Goal: Navigation & Orientation: Find specific page/section

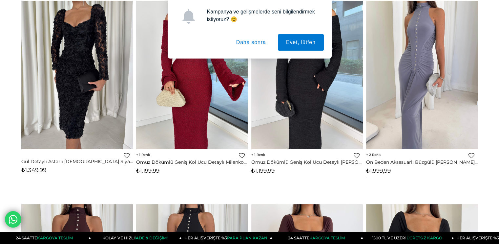
scroll to position [93, 0]
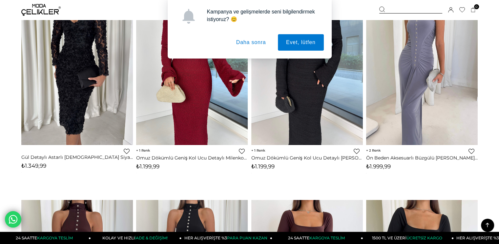
click at [247, 43] on button "Daha sonra" at bounding box center [251, 42] width 46 height 16
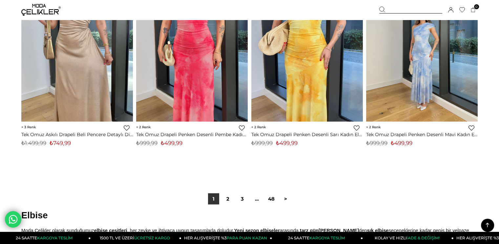
scroll to position [4052, 0]
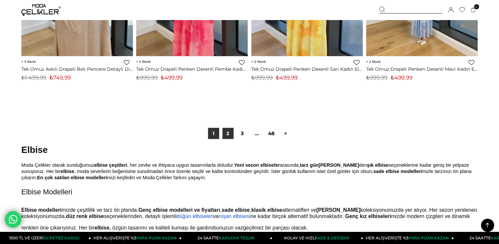
click at [229, 133] on link "2" at bounding box center [228, 133] width 11 height 11
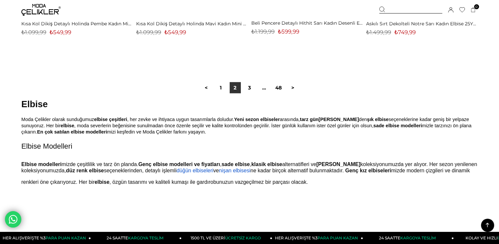
scroll to position [4110, 0]
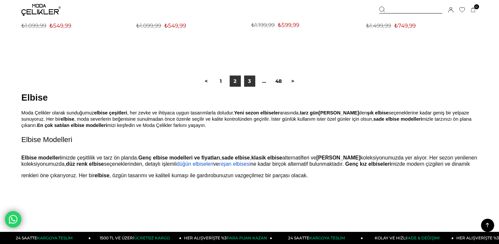
click at [248, 83] on link "3" at bounding box center [249, 81] width 11 height 11
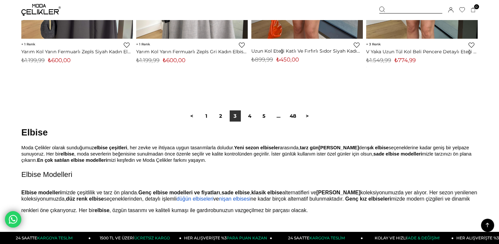
scroll to position [4081, 0]
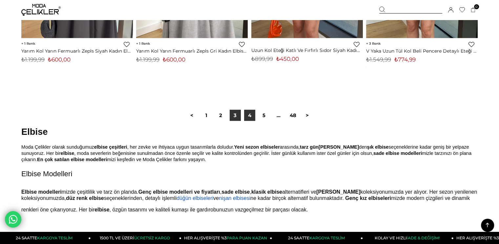
click at [250, 119] on link "4" at bounding box center [249, 115] width 11 height 11
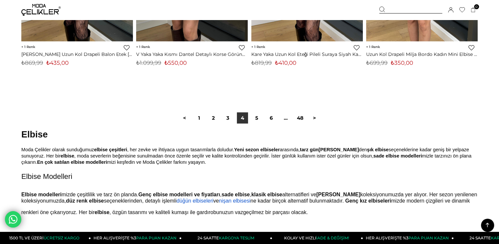
scroll to position [4079, 0]
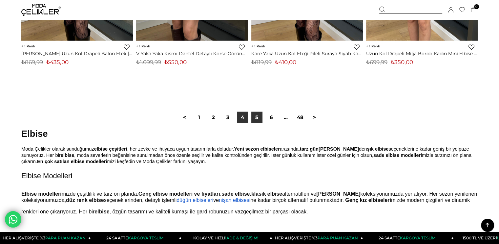
click at [259, 117] on link "5" at bounding box center [257, 117] width 11 height 11
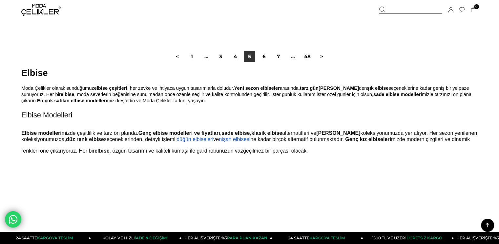
scroll to position [4177, 0]
